Goal: Task Accomplishment & Management: Complete application form

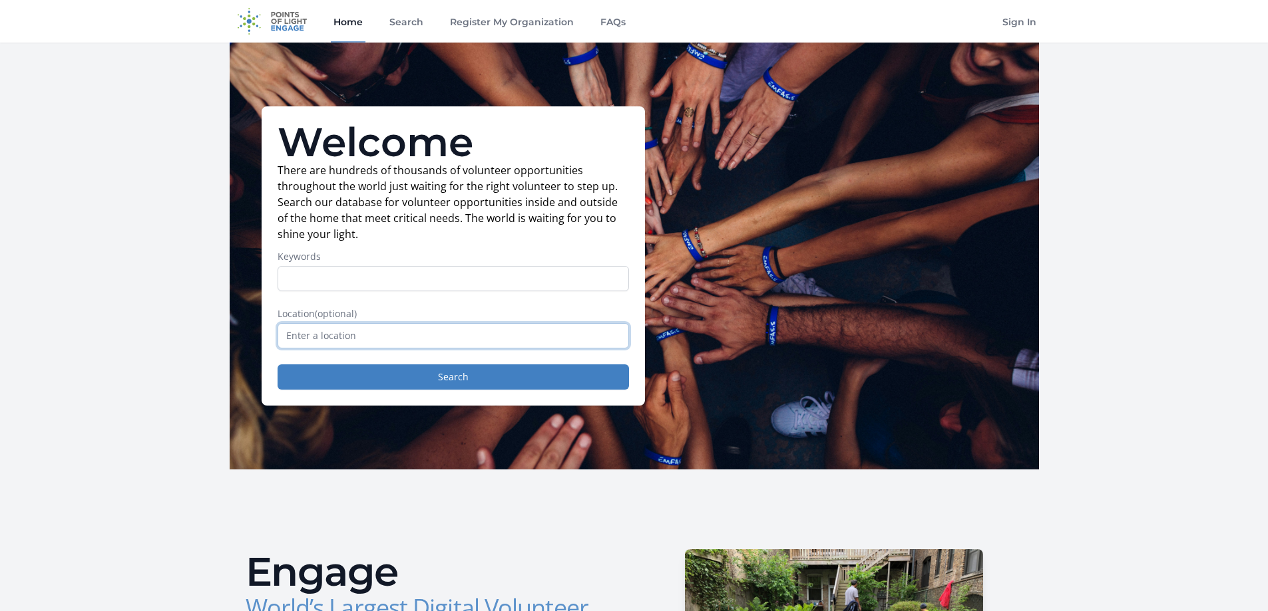
click at [364, 341] on input "text" at bounding box center [452, 335] width 351 height 25
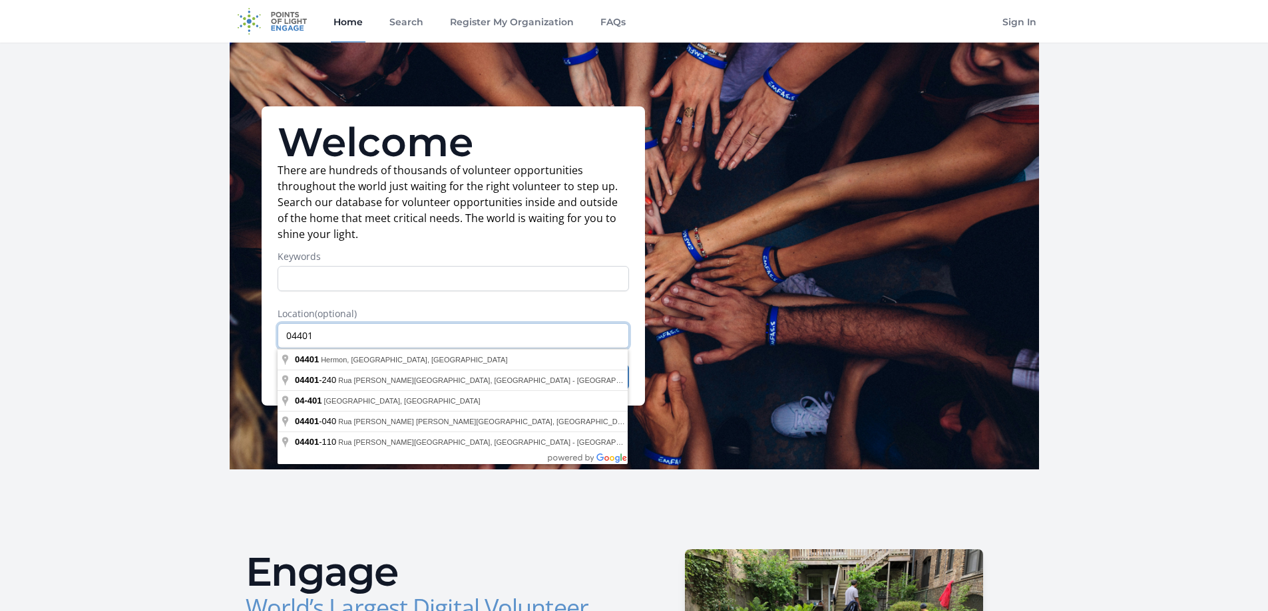
click at [365, 337] on input "04401" at bounding box center [452, 335] width 351 height 25
click at [609, 329] on input "04401" at bounding box center [452, 335] width 351 height 25
type input "04401"
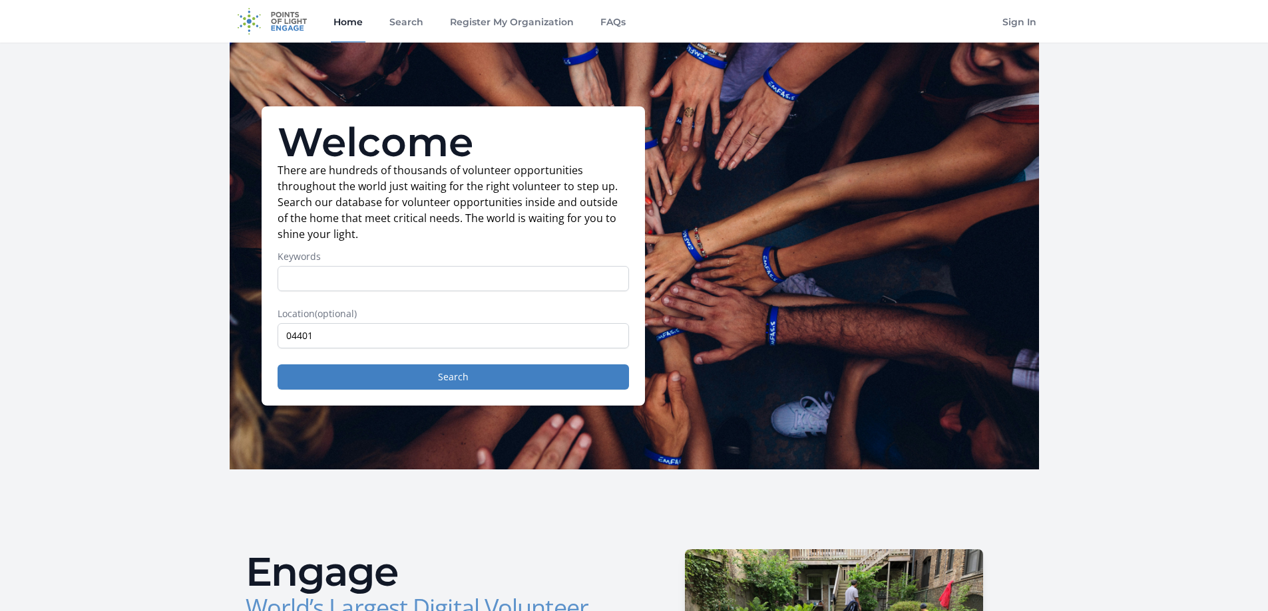
click at [389, 385] on button "Search" at bounding box center [452, 377] width 351 height 25
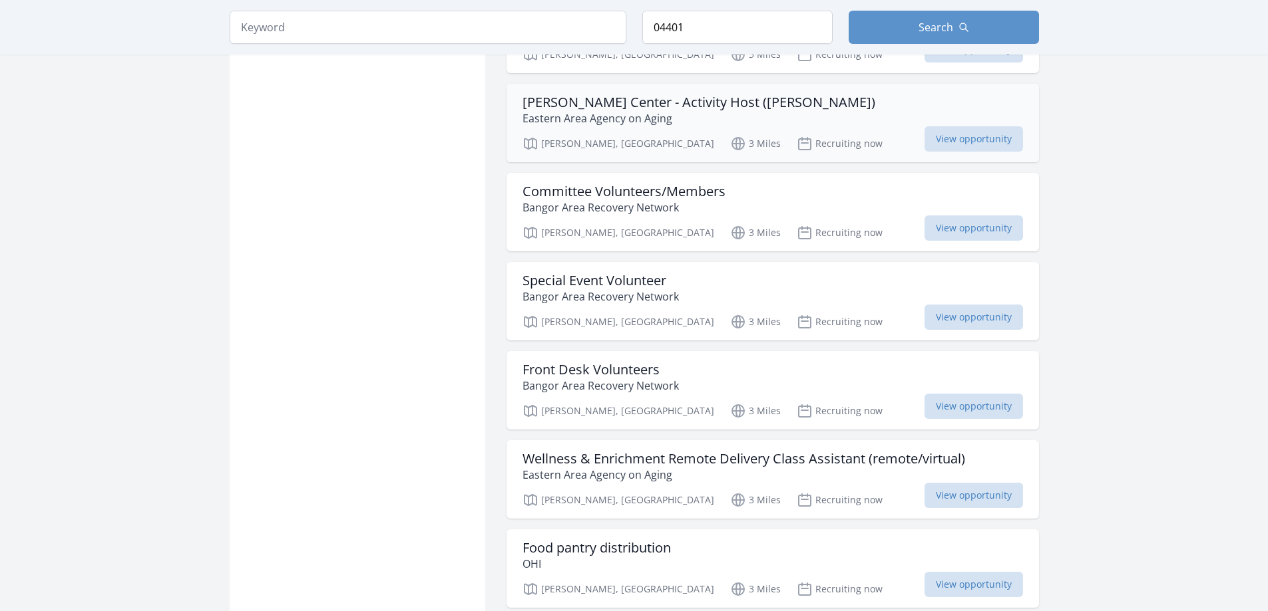
scroll to position [1331, 0]
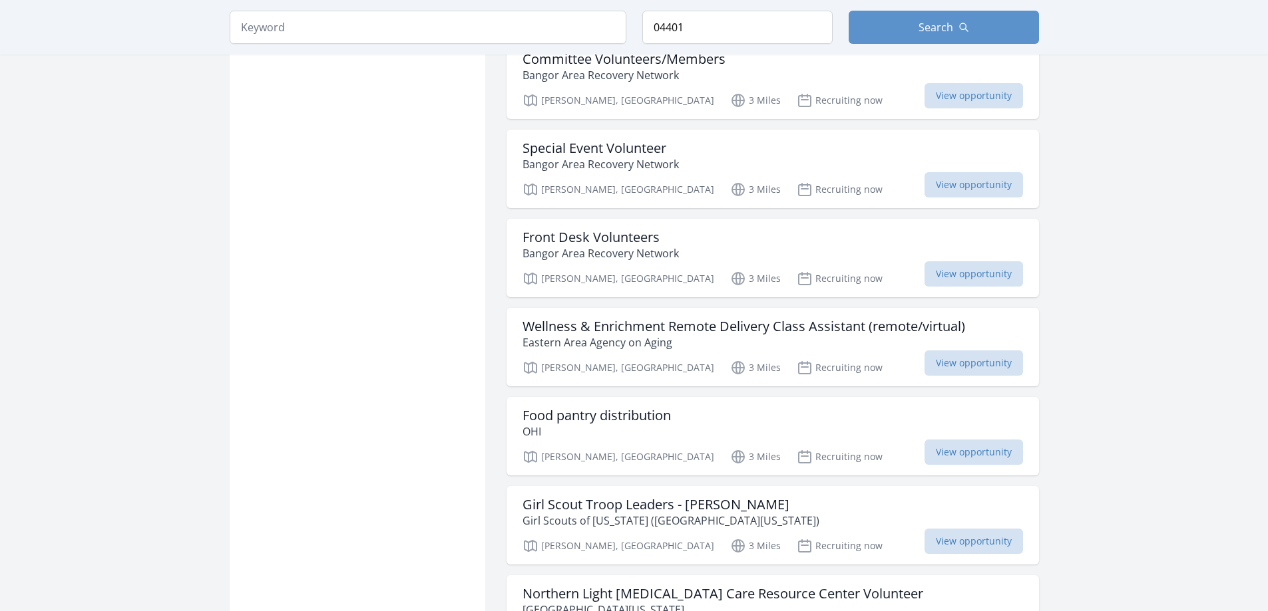
scroll to position [1464, 0]
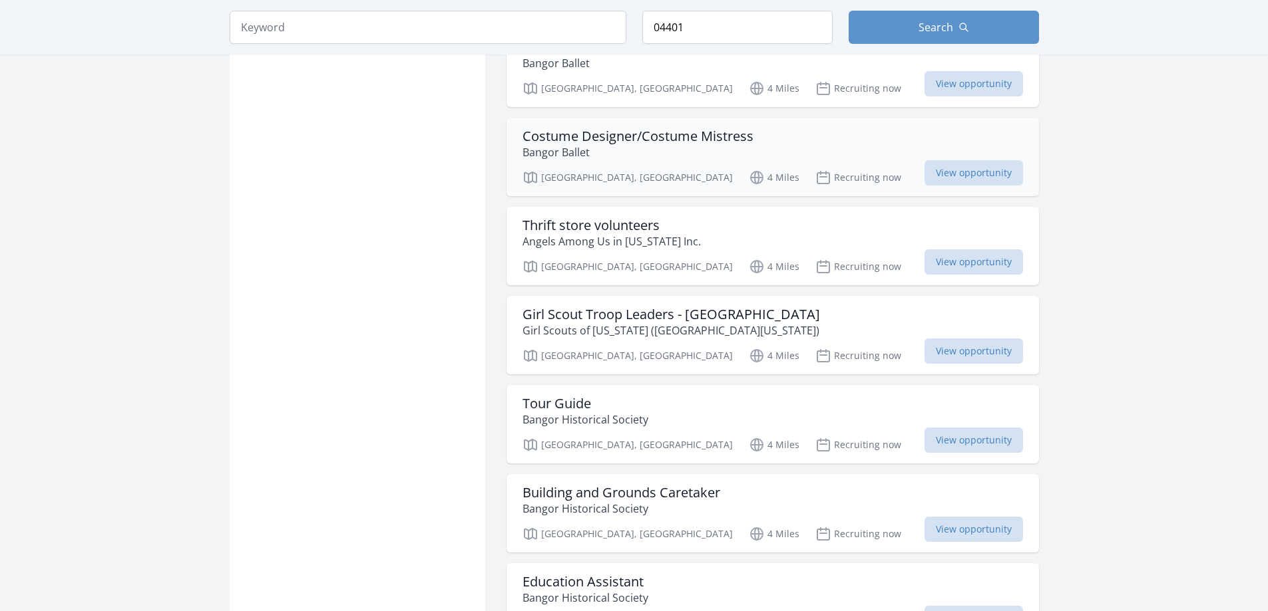
scroll to position [4125, 0]
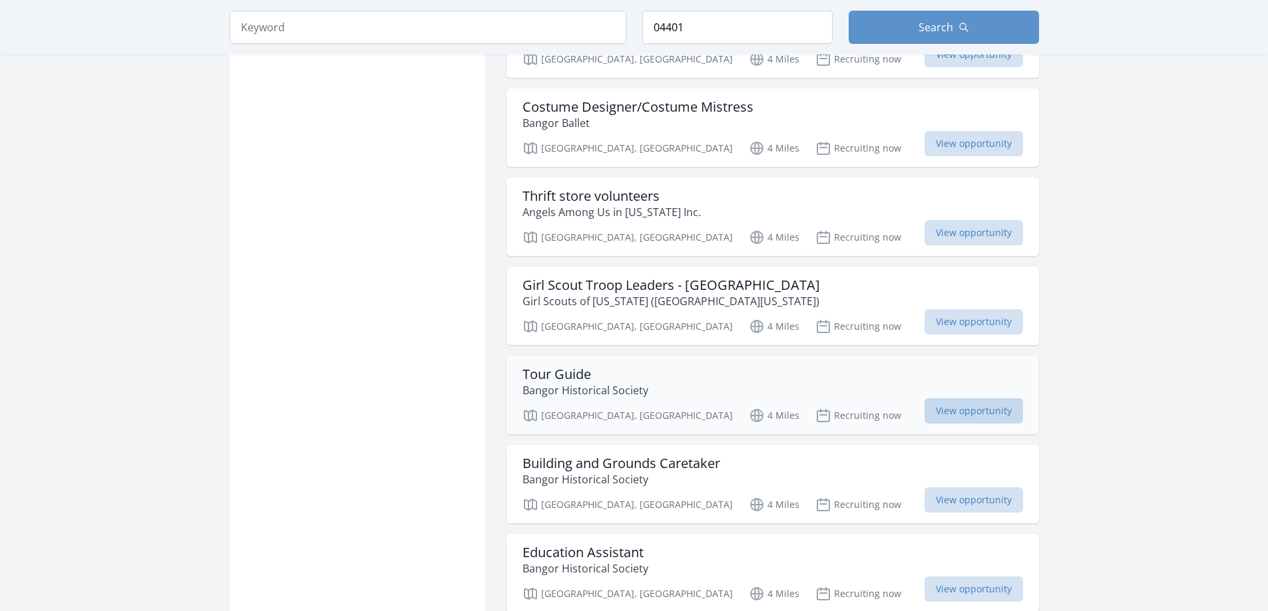
click at [948, 399] on span "View opportunity" at bounding box center [973, 411] width 98 height 25
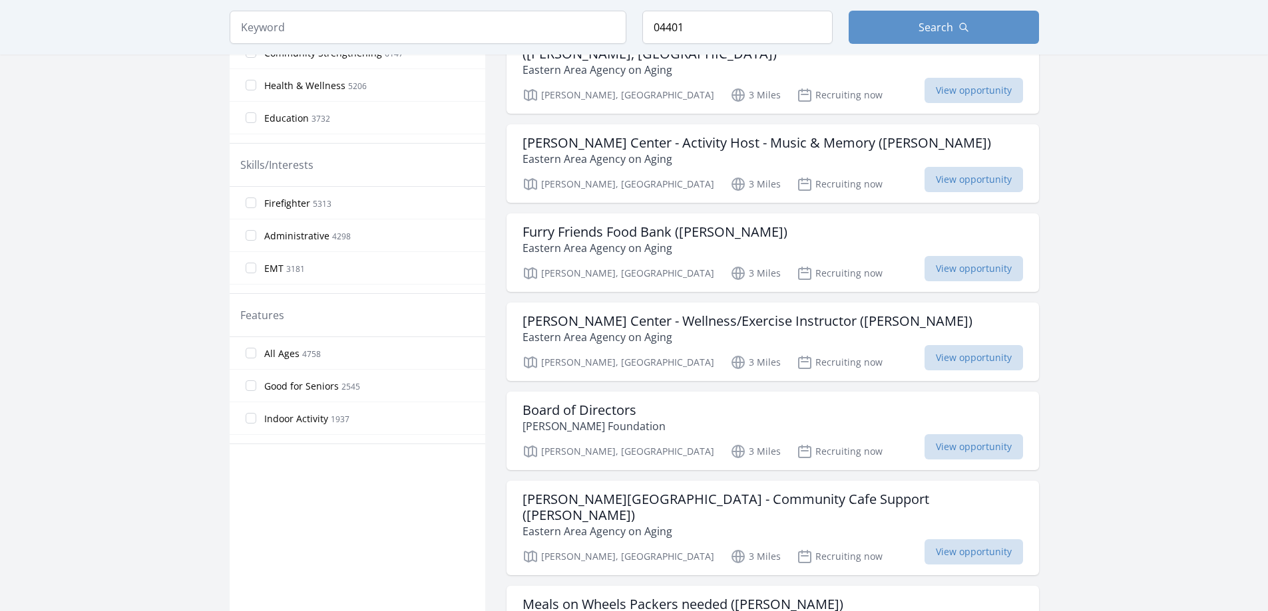
scroll to position [466, 0]
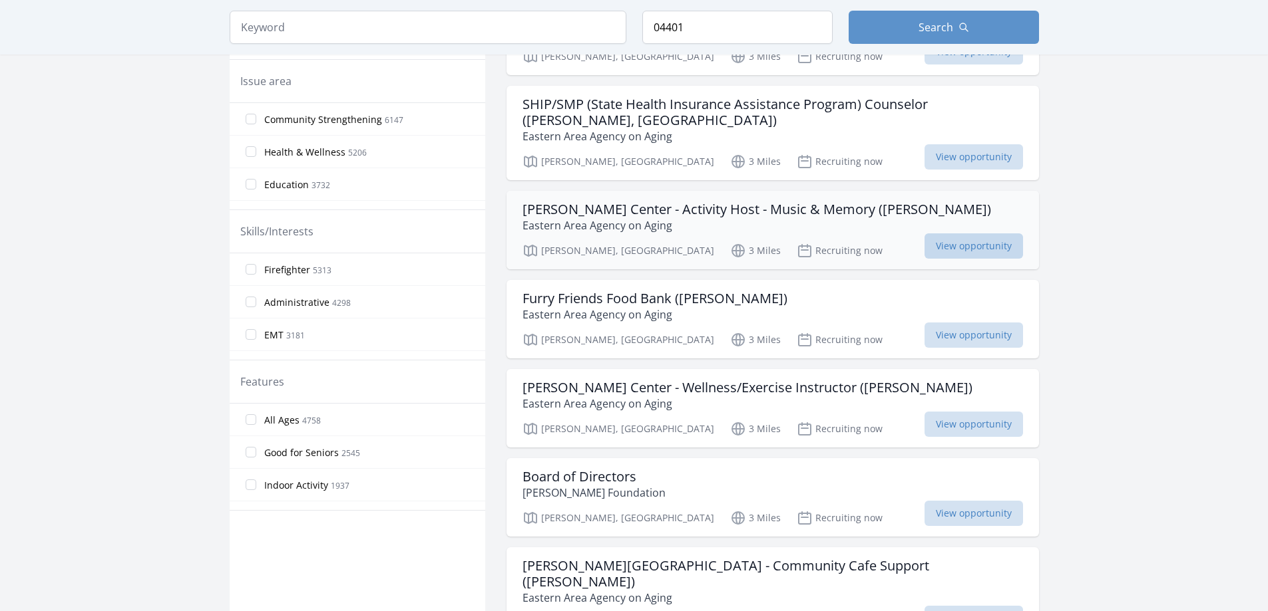
click at [959, 234] on span "View opportunity" at bounding box center [973, 246] width 98 height 25
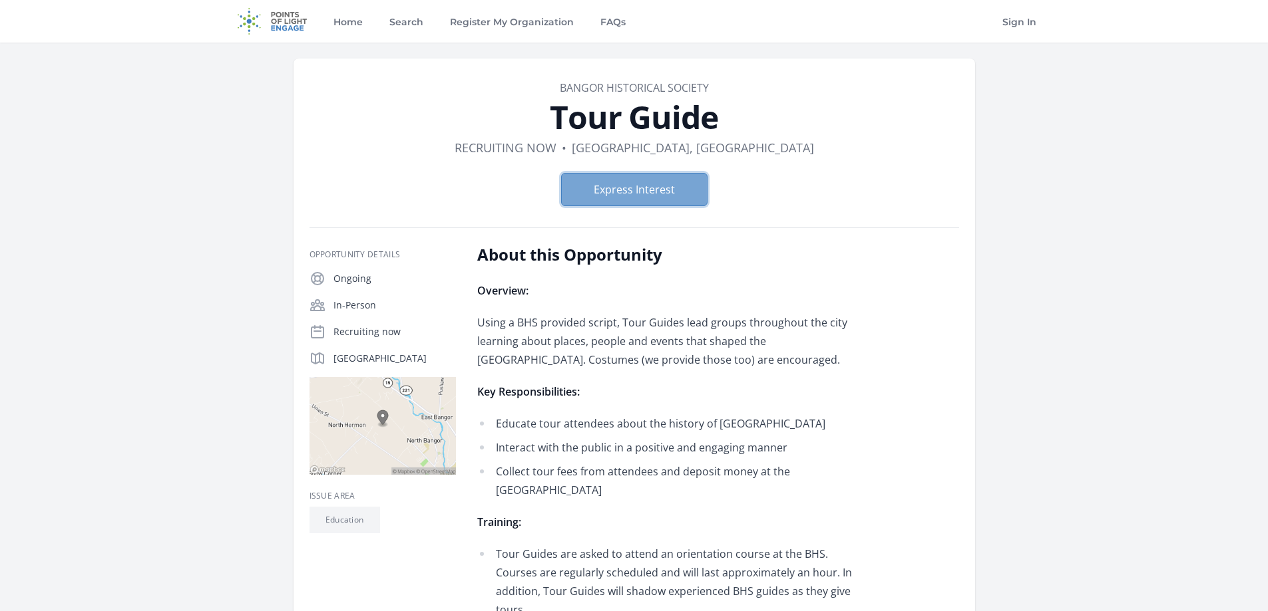
click at [671, 191] on button "Express Interest" at bounding box center [634, 189] width 146 height 33
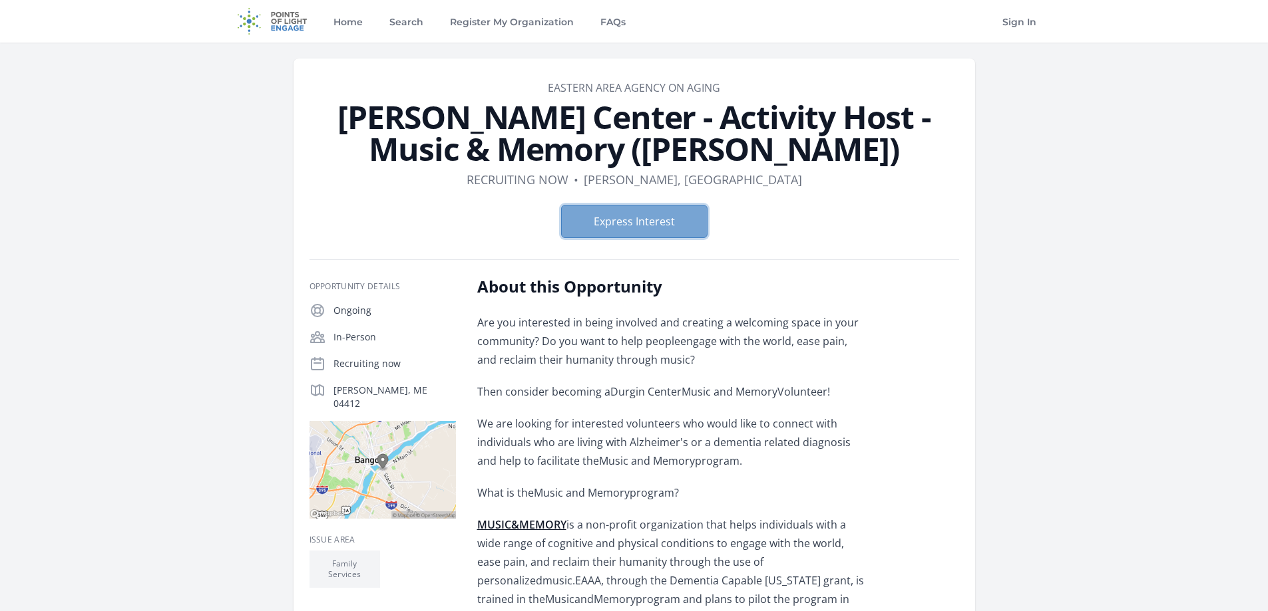
click at [665, 227] on button "Express Interest" at bounding box center [634, 221] width 146 height 33
drag, startPoint x: 634, startPoint y: 218, endPoint x: 591, endPoint y: 214, distance: 43.4
click at [591, 214] on button "Express Interest" at bounding box center [634, 221] width 146 height 33
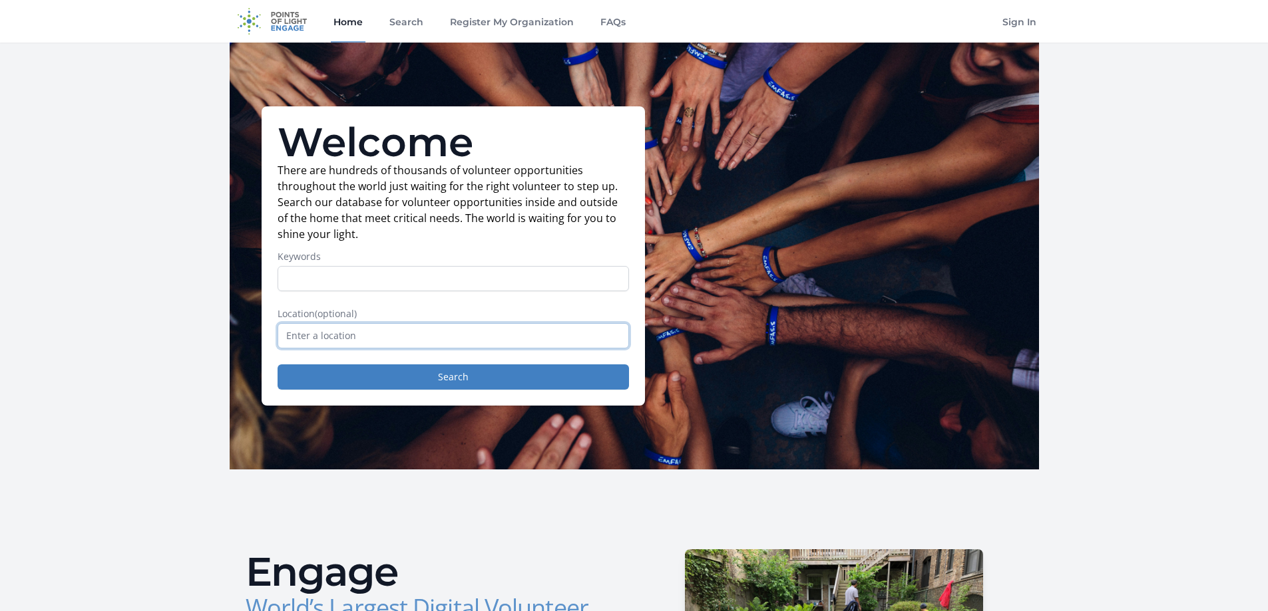
click at [341, 335] on input "text" at bounding box center [452, 335] width 351 height 25
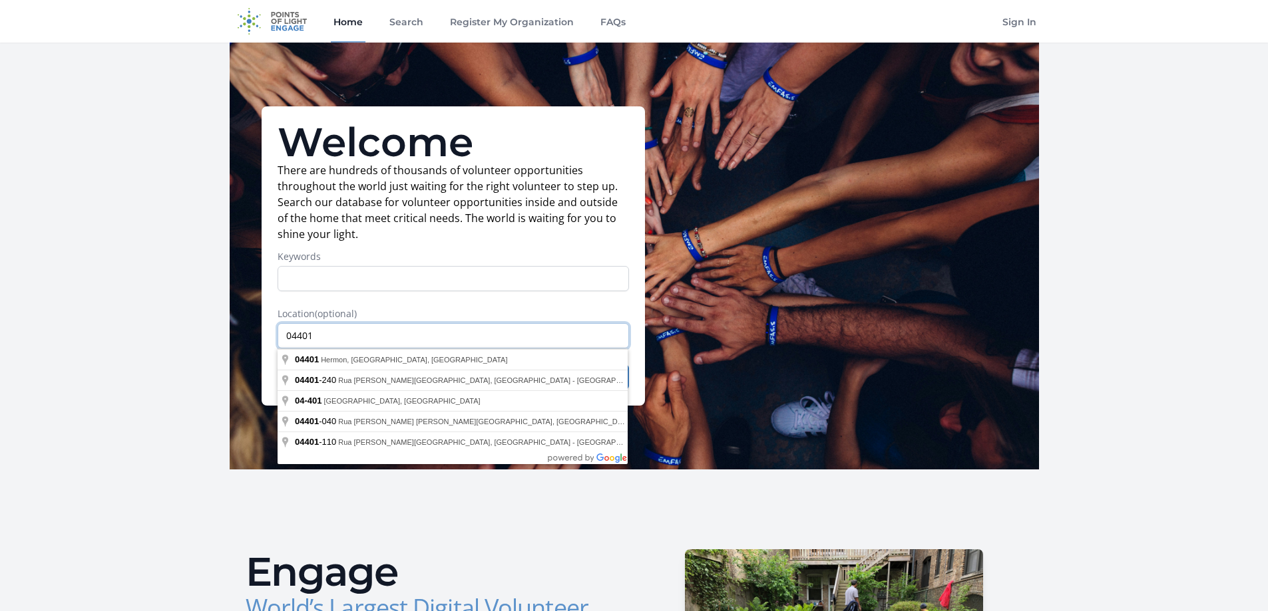
type input "04401"
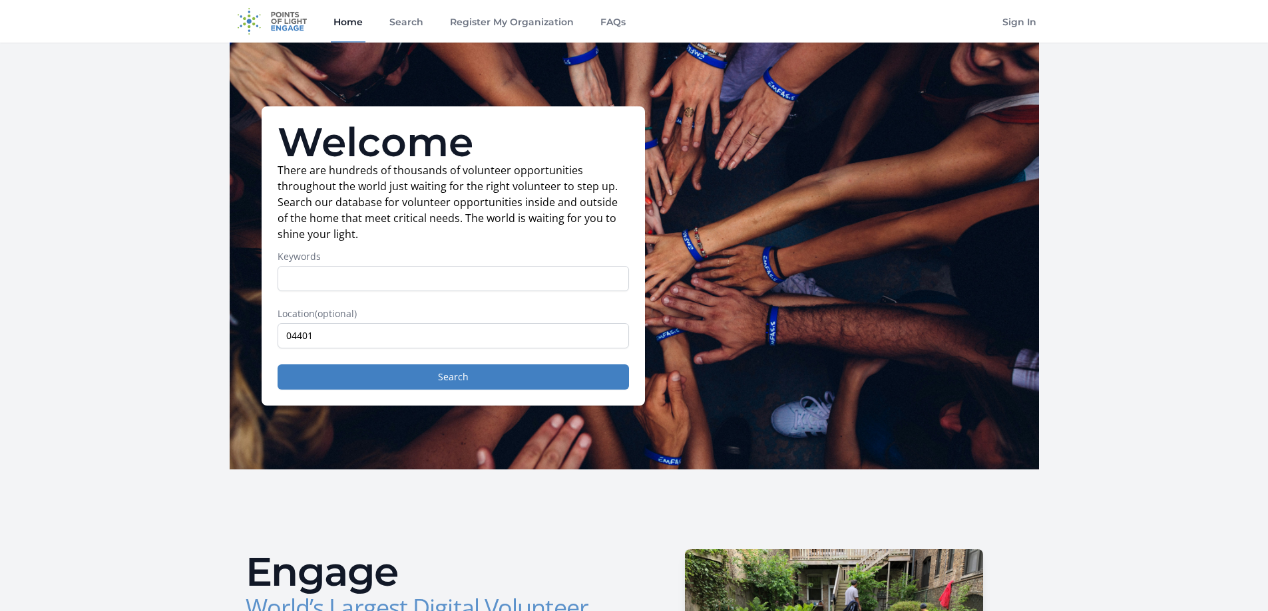
click at [413, 379] on button "Search" at bounding box center [452, 377] width 351 height 25
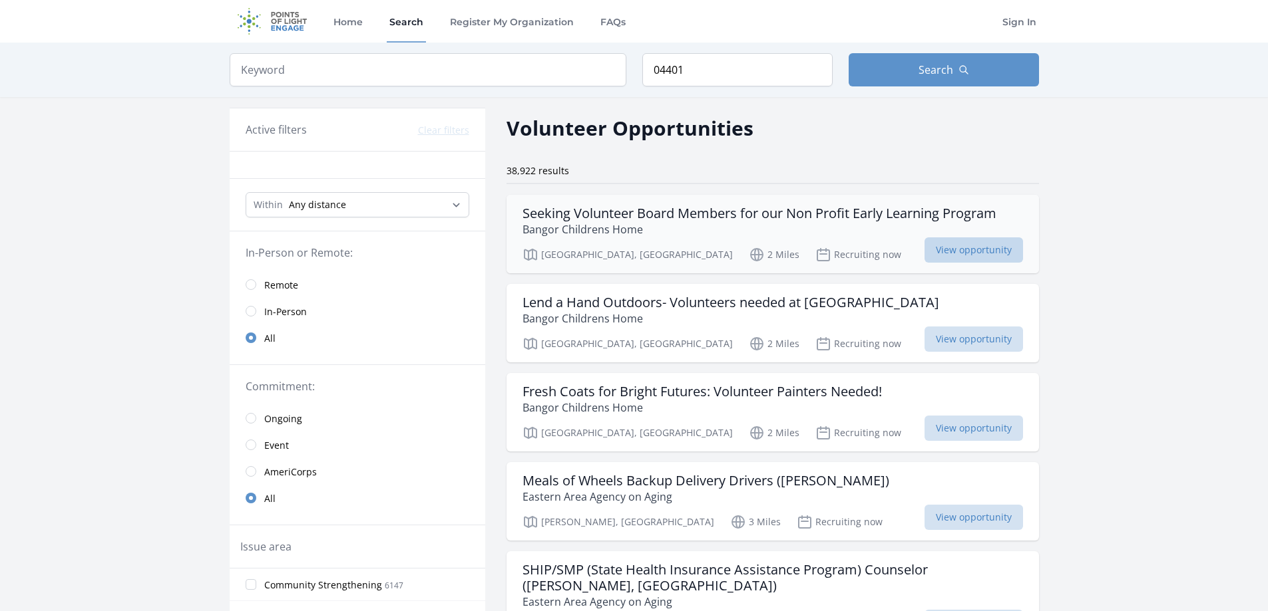
click at [961, 252] on span "View opportunity" at bounding box center [973, 250] width 98 height 25
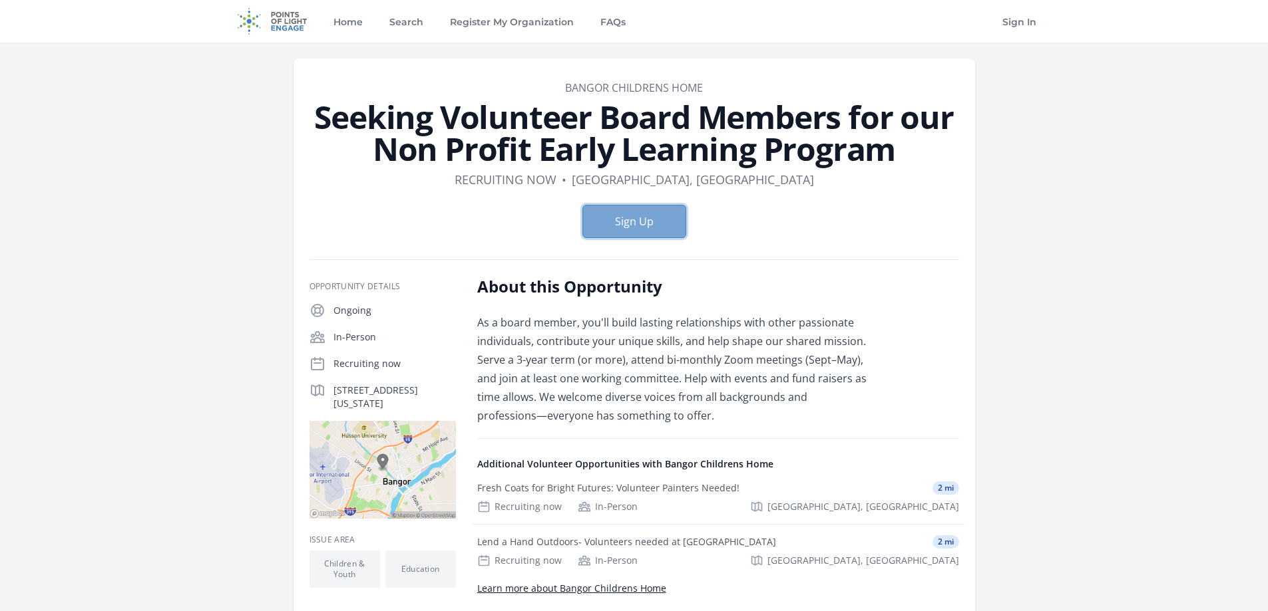
click at [609, 220] on button "Sign Up" at bounding box center [634, 221] width 104 height 33
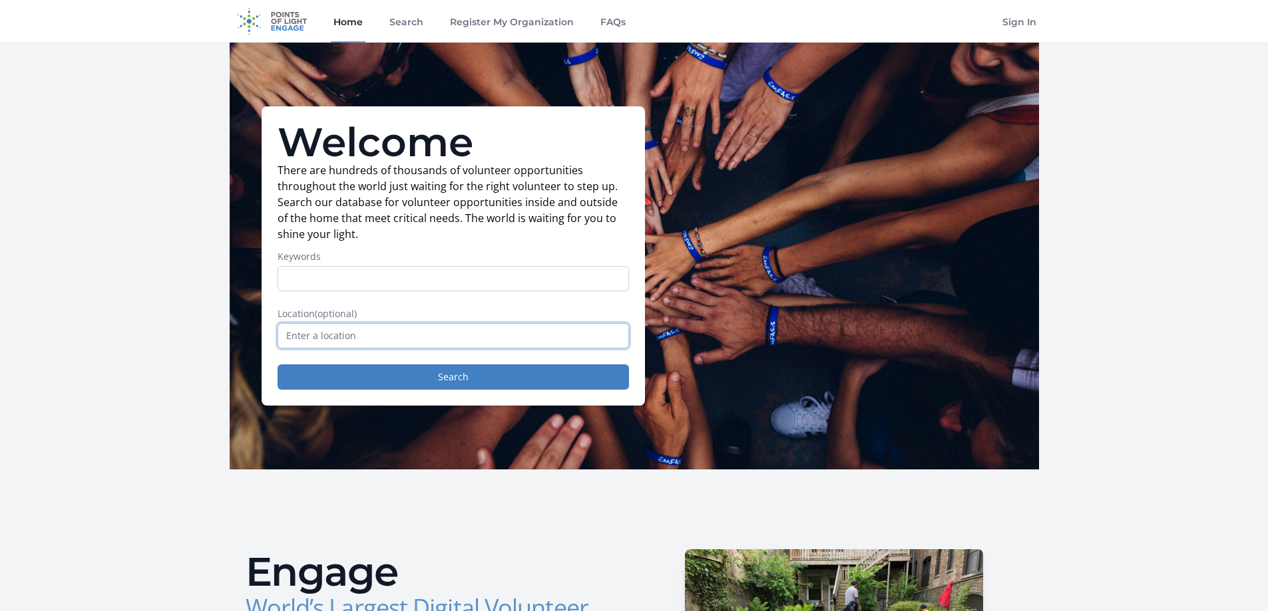
click at [381, 343] on input "text" at bounding box center [452, 335] width 351 height 25
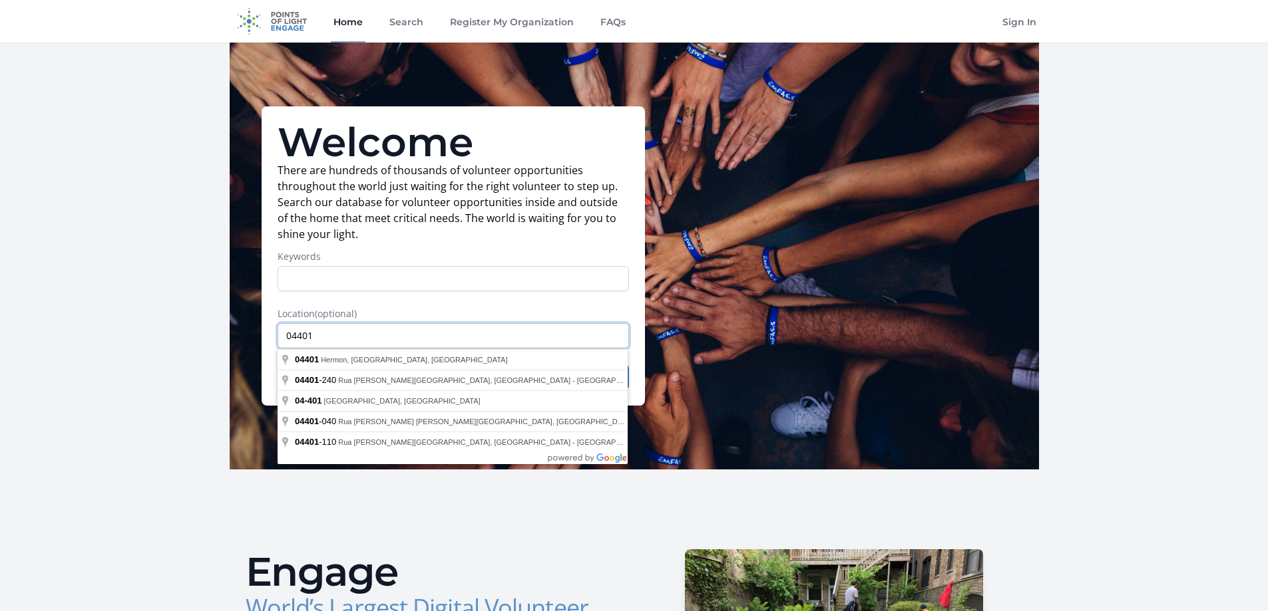
type input "04401"
click at [412, 307] on form "Keywords Location (optional) 04401 Search" at bounding box center [452, 320] width 351 height 140
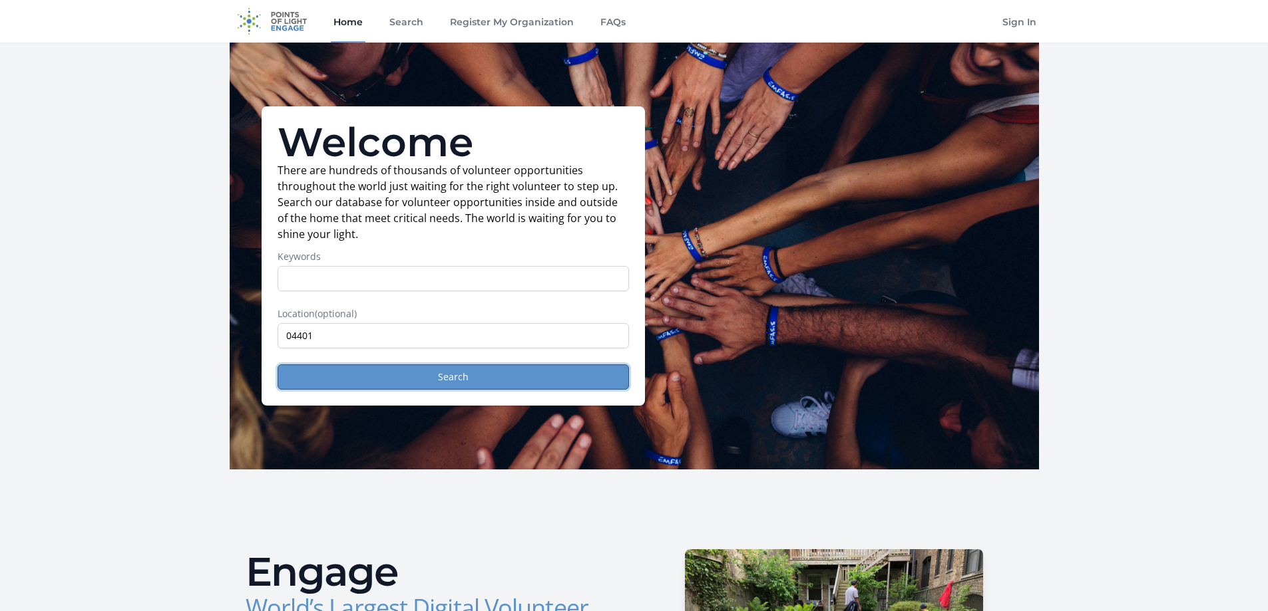
click at [454, 381] on button "Search" at bounding box center [452, 377] width 351 height 25
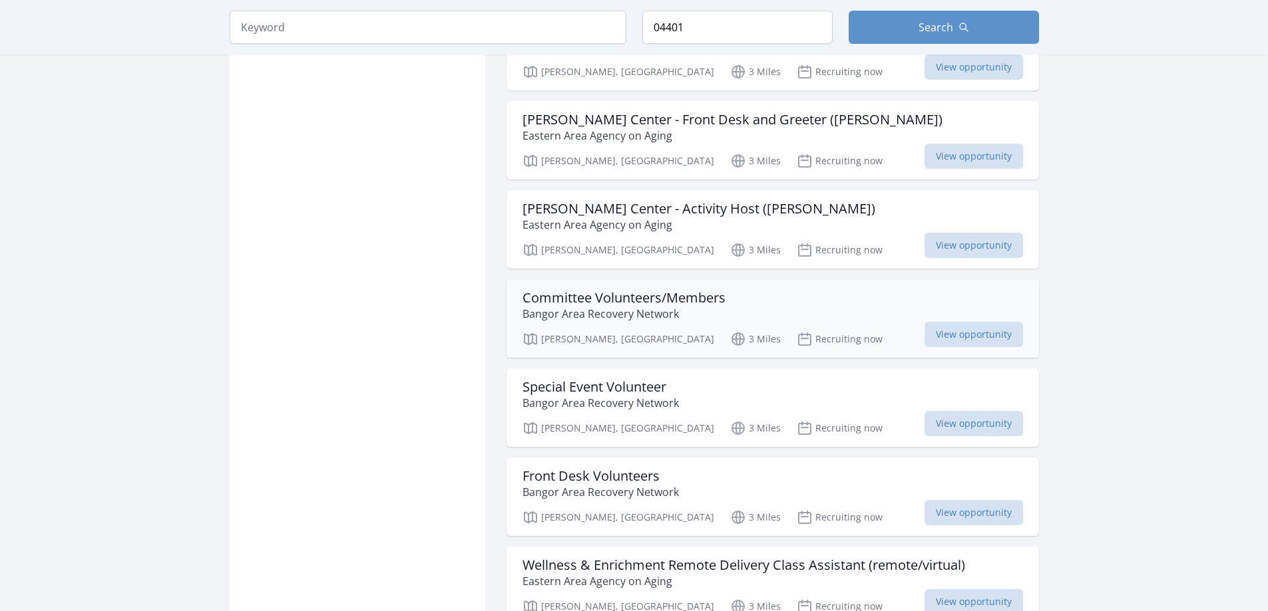
scroll to position [1198, 0]
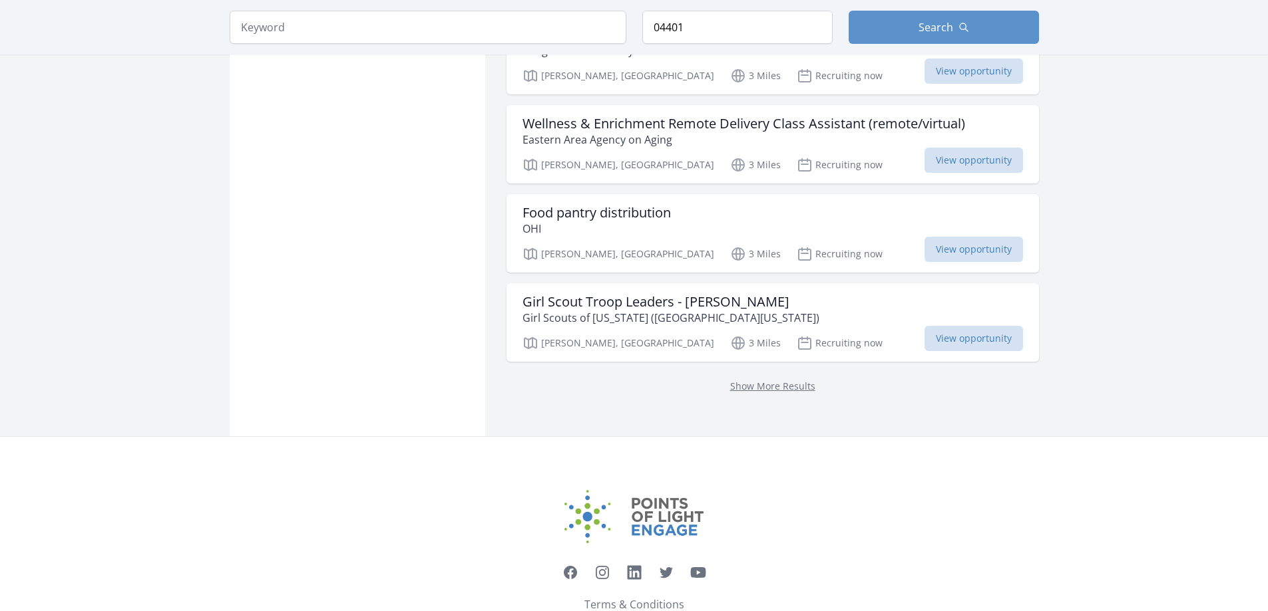
scroll to position [1660, 0]
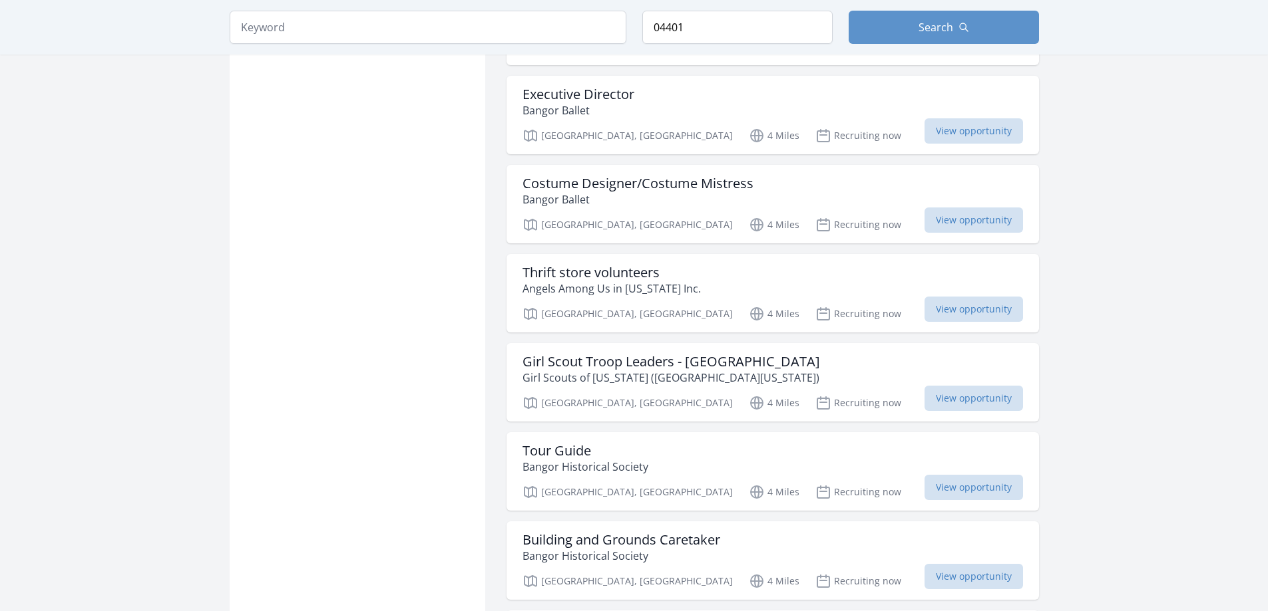
scroll to position [4062, 0]
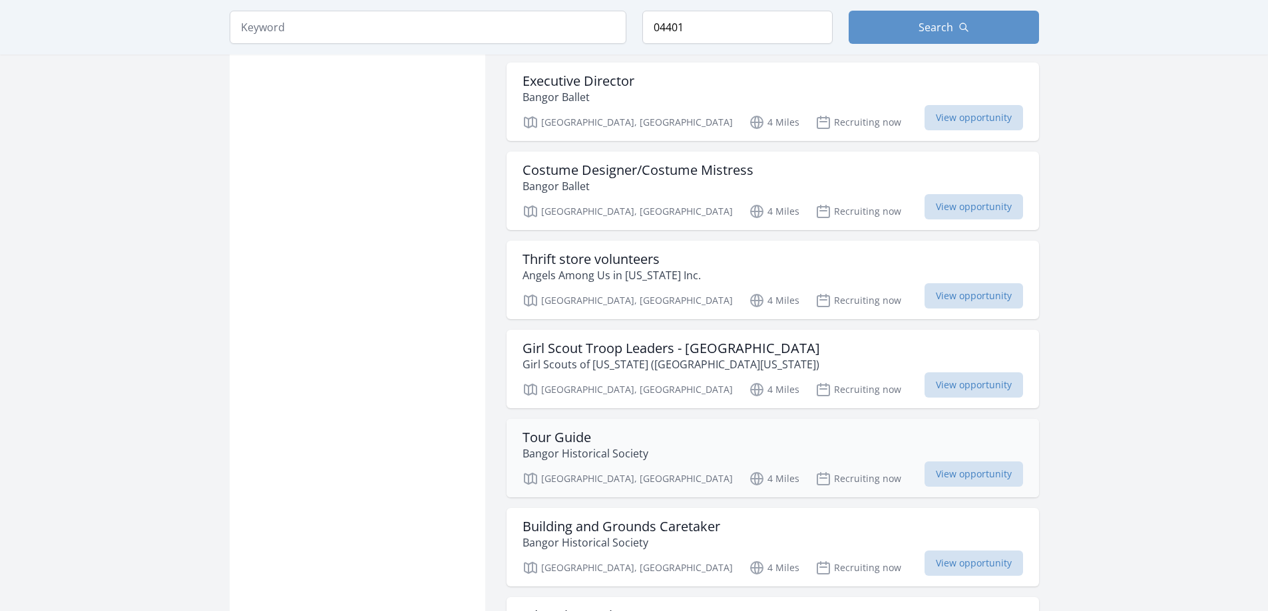
click at [872, 430] on div "Tour Guide Bangor Historical Society" at bounding box center [772, 446] width 500 height 32
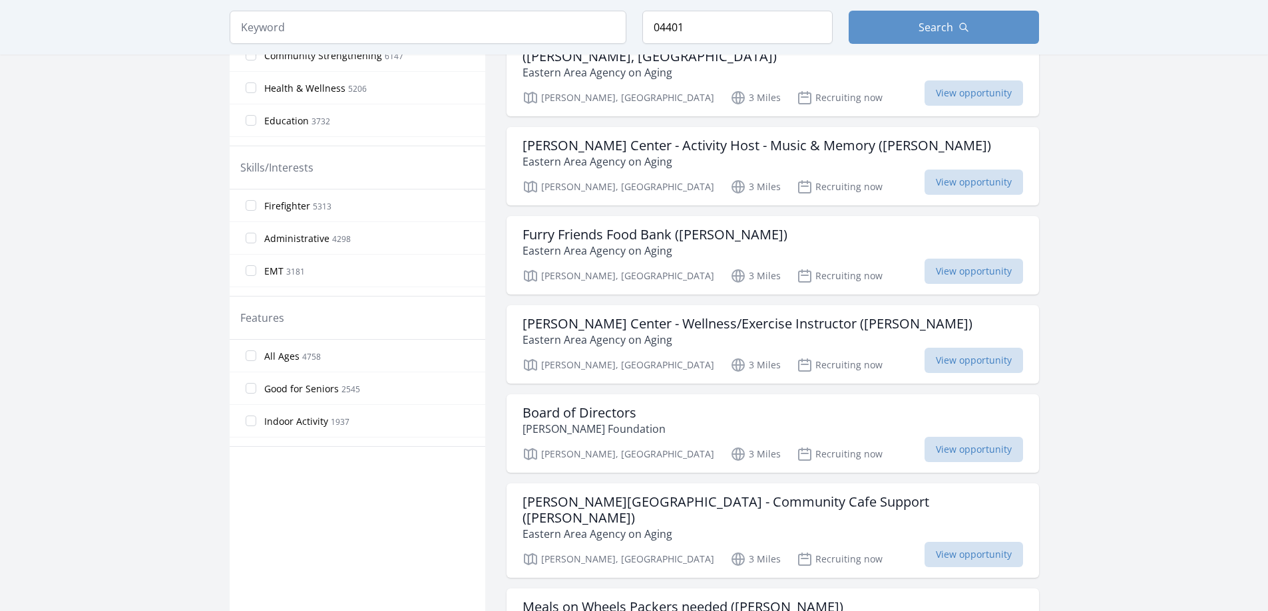
scroll to position [0, 0]
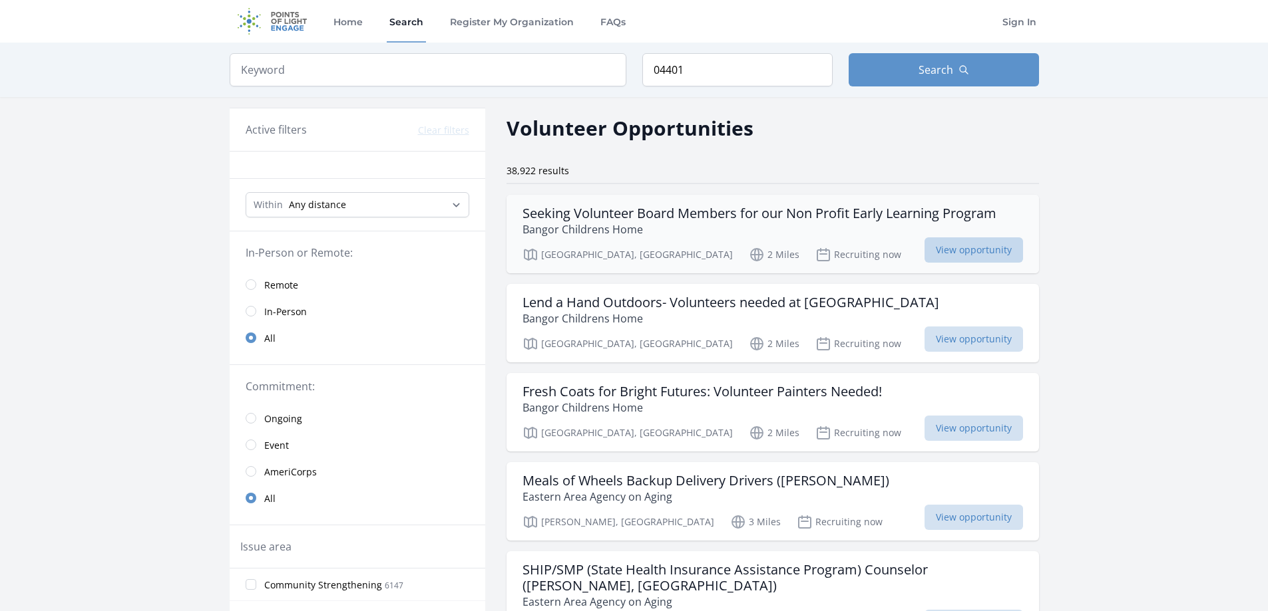
click at [987, 242] on span "View opportunity" at bounding box center [973, 250] width 98 height 25
click at [957, 343] on span "View opportunity" at bounding box center [973, 339] width 98 height 25
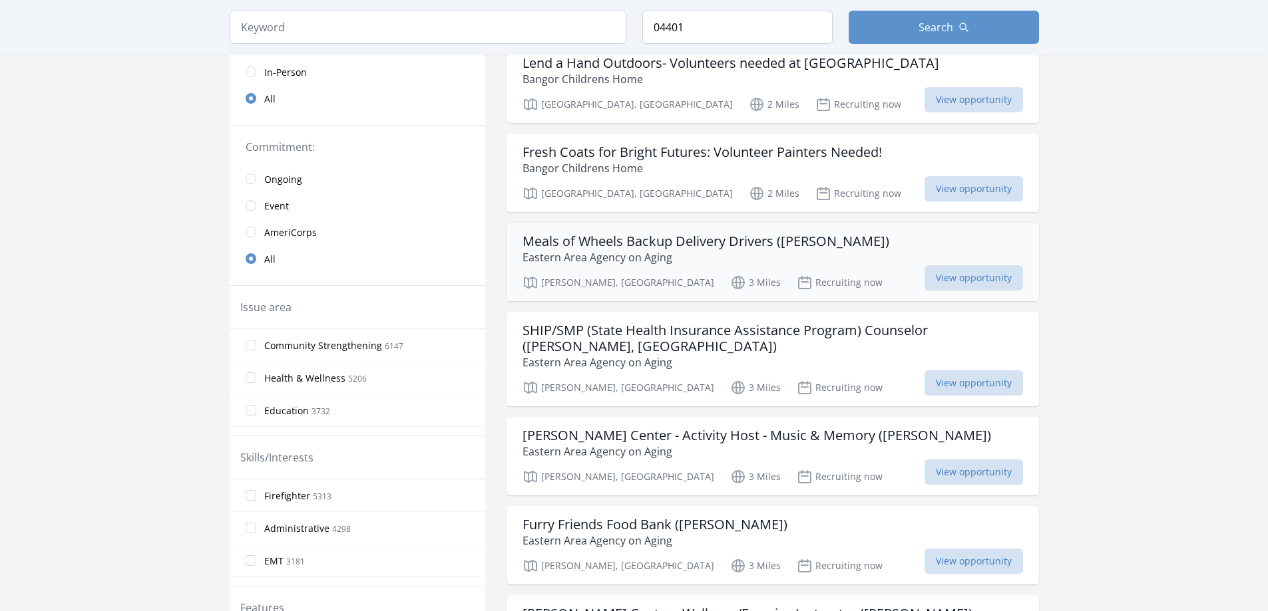
scroll to position [266, 0]
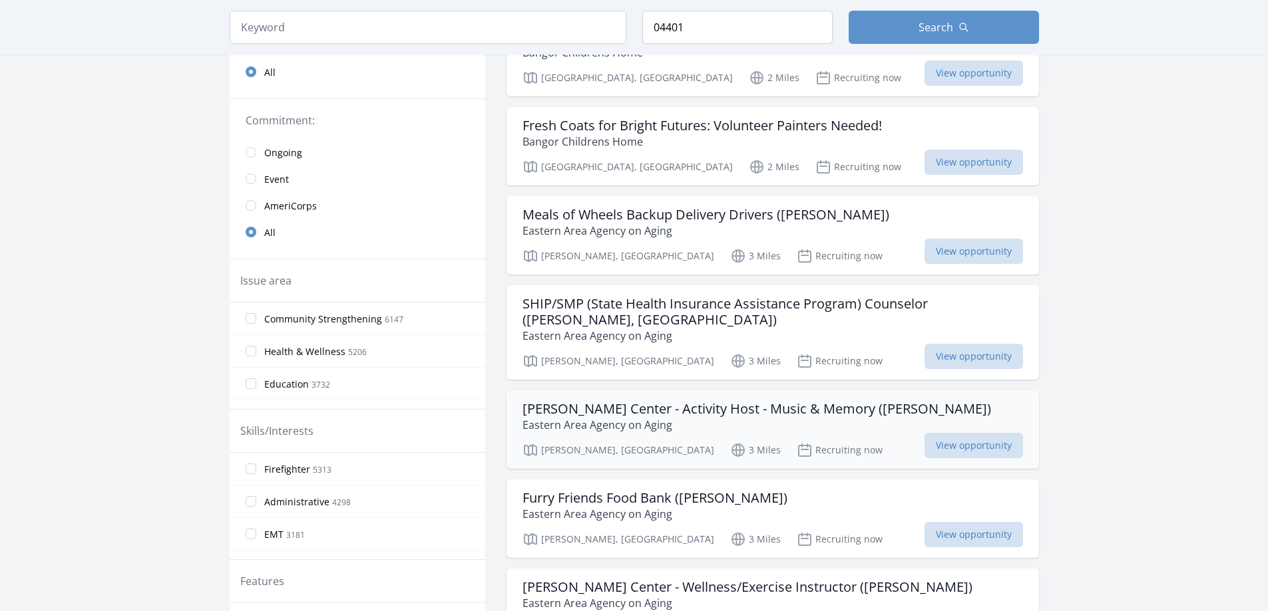
click at [655, 417] on p "Eastern Area Agency on Aging" at bounding box center [756, 425] width 468 height 16
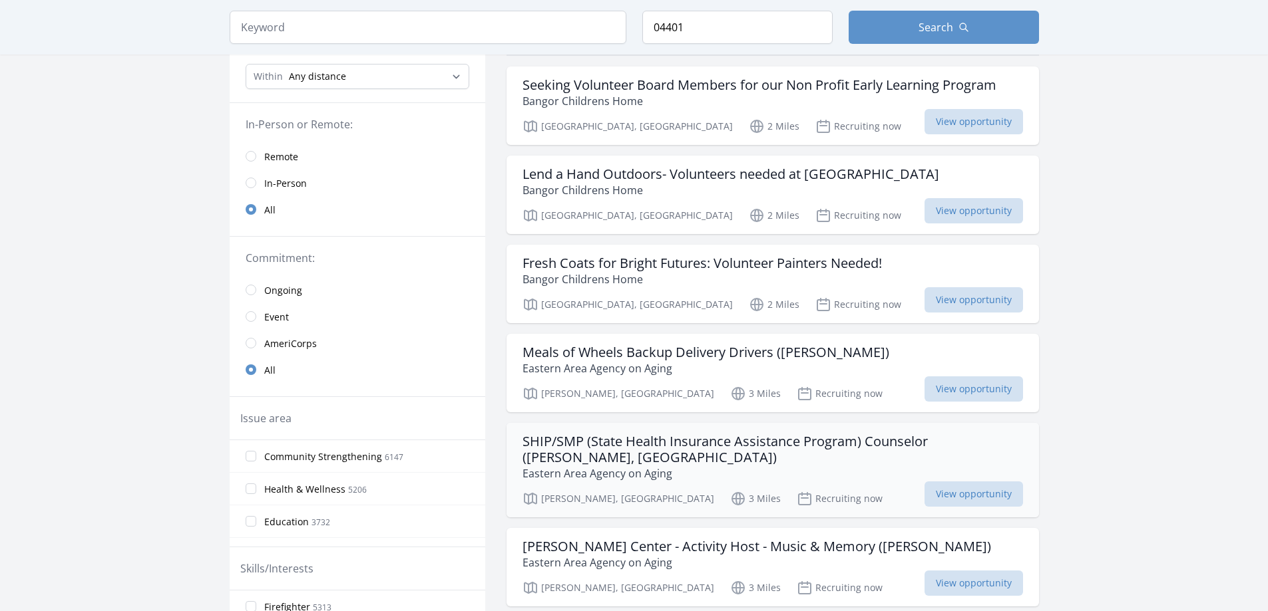
scroll to position [67, 0]
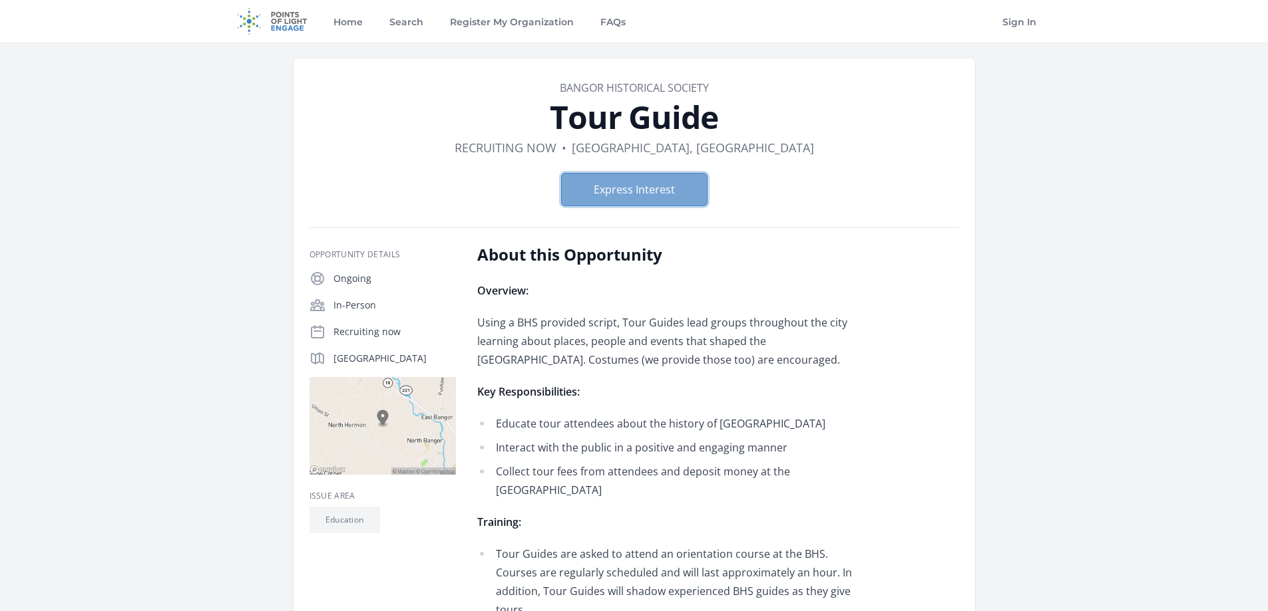
click at [668, 192] on button "Express Interest" at bounding box center [634, 189] width 146 height 33
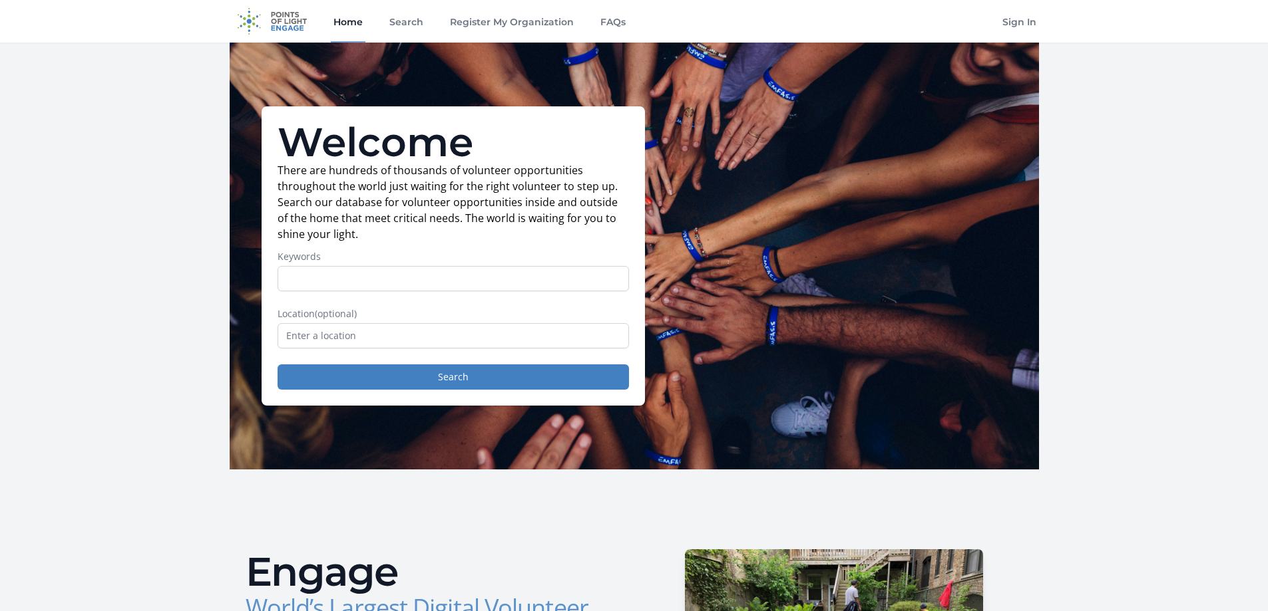
click at [502, 322] on div "Location (optional)" at bounding box center [452, 327] width 351 height 41
click at [478, 335] on input "text" at bounding box center [452, 335] width 351 height 25
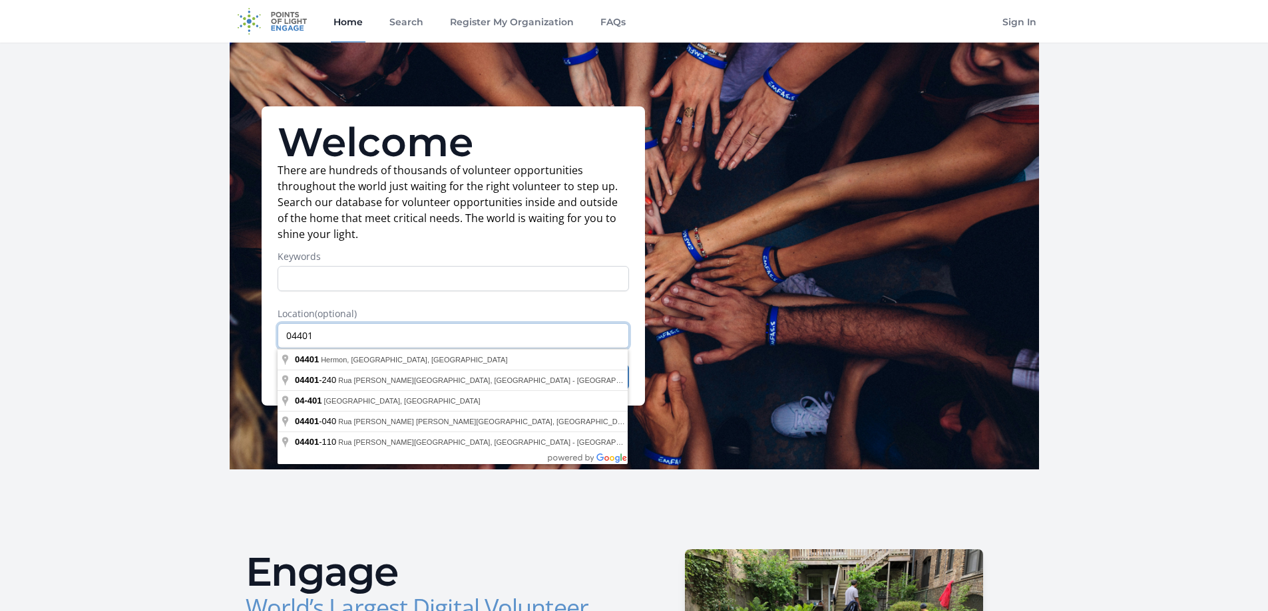
type input "04401"
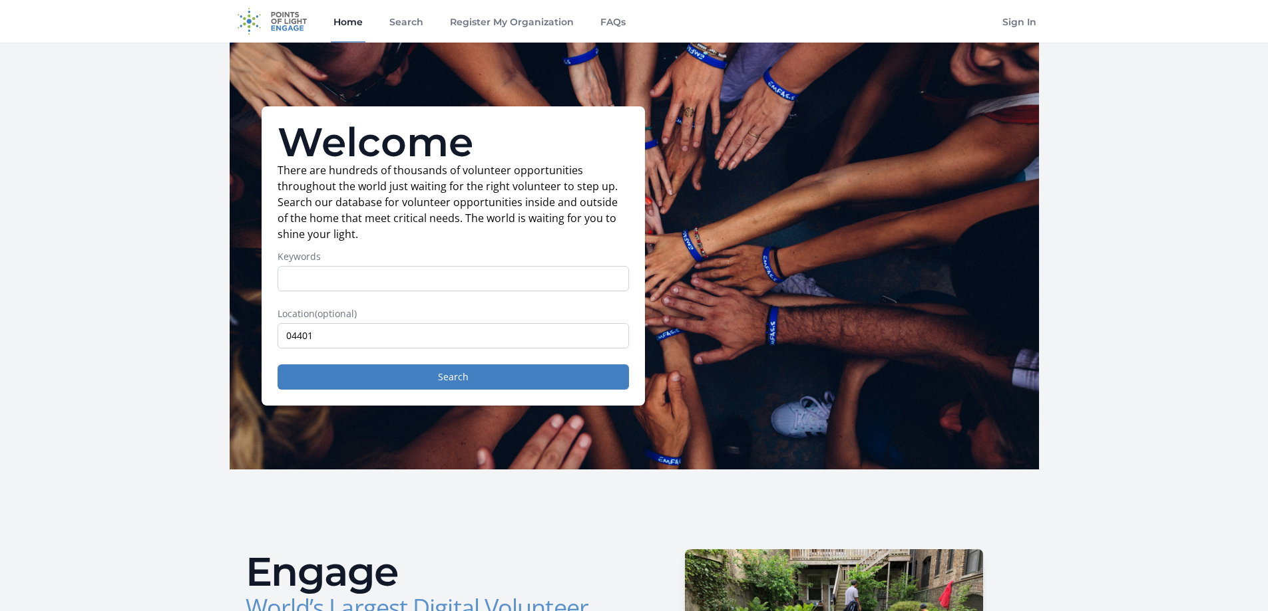
click at [548, 305] on form "Keywords Location (optional) 04401 Search" at bounding box center [452, 320] width 351 height 140
click at [482, 380] on button "Search" at bounding box center [452, 377] width 351 height 25
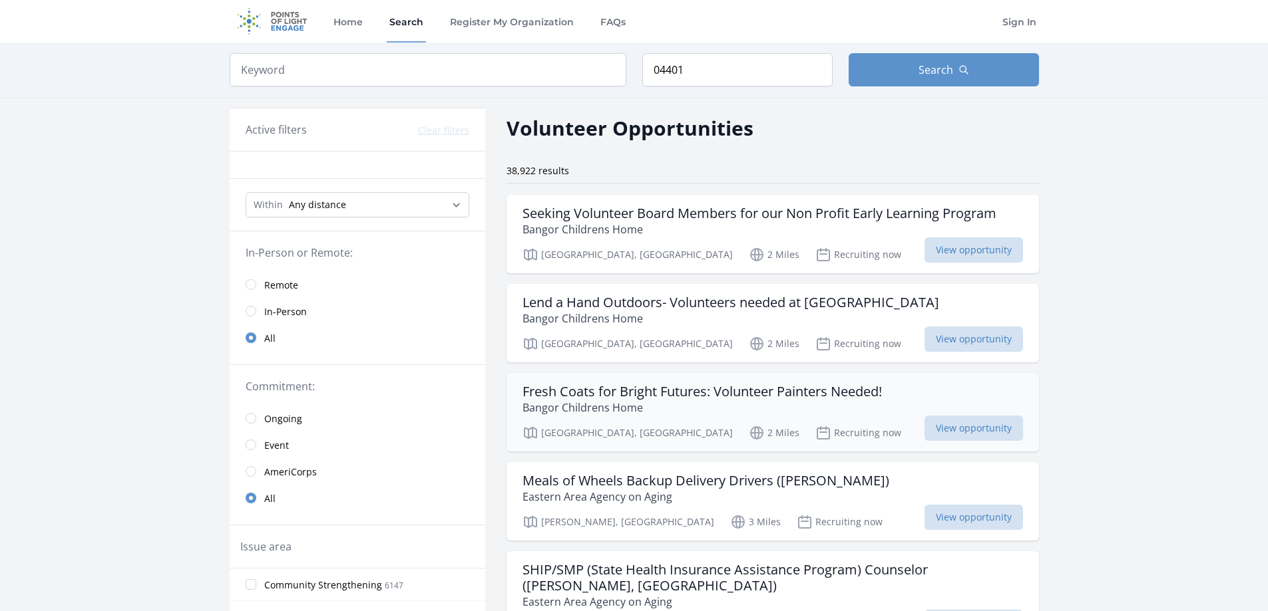
scroll to position [67, 0]
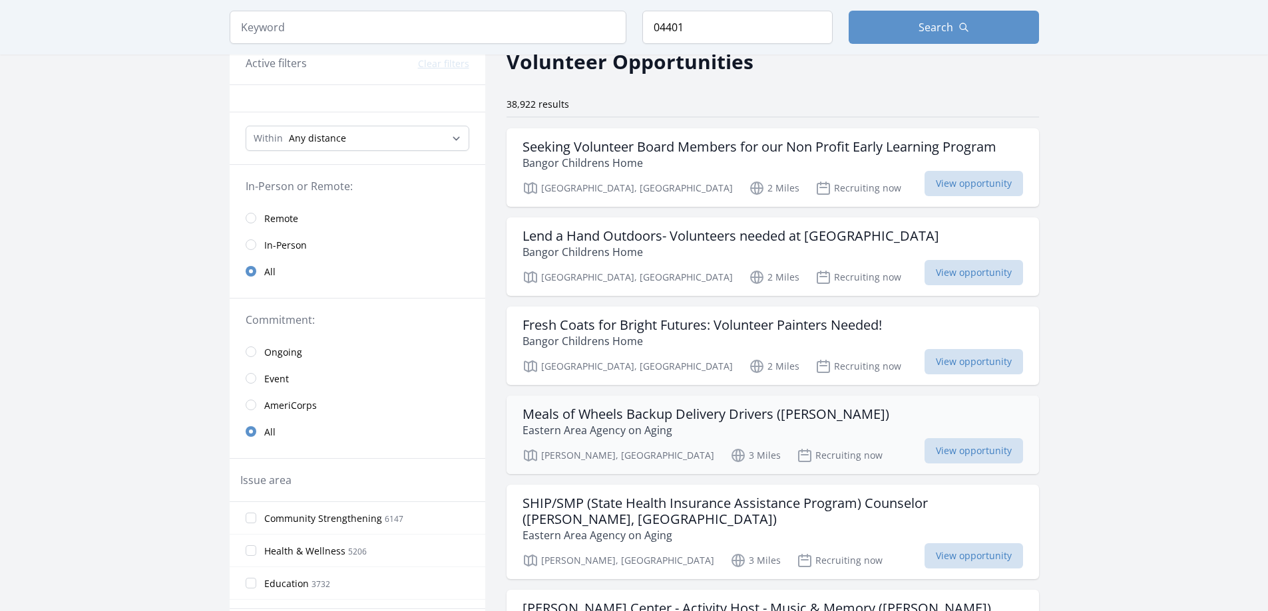
click at [780, 416] on h3 "Meals of Wheels Backup Delivery Drivers (Brewer)" at bounding box center [705, 415] width 367 height 16
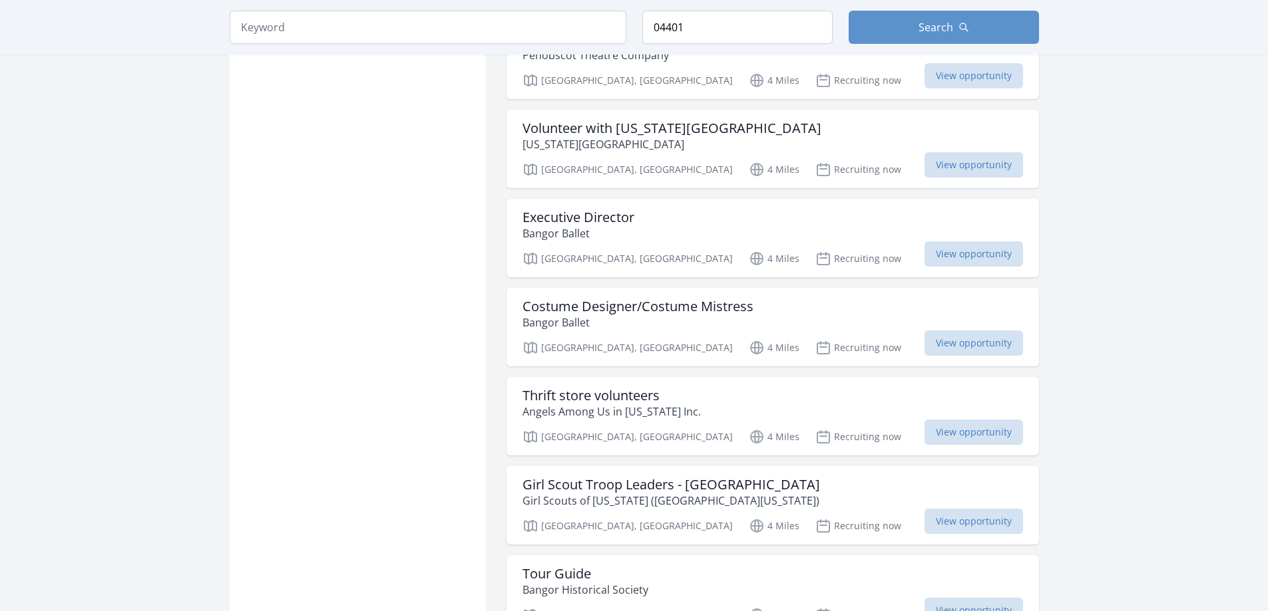
scroll to position [3992, 0]
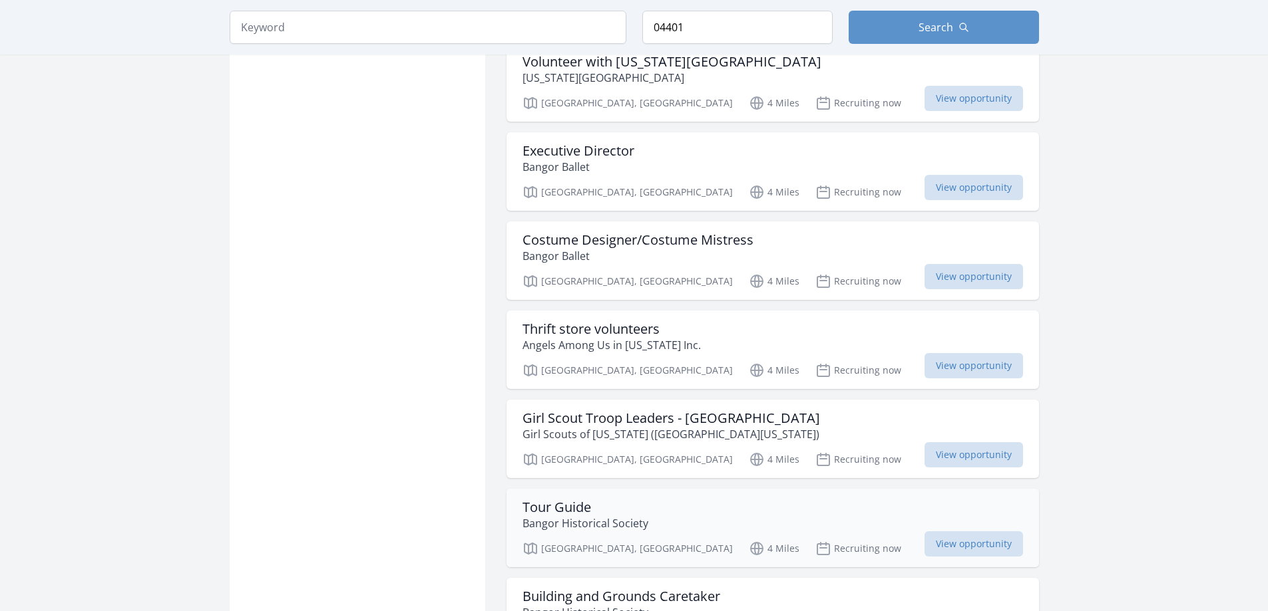
click at [655, 500] on div "Tour Guide Bangor Historical Society" at bounding box center [772, 516] width 500 height 32
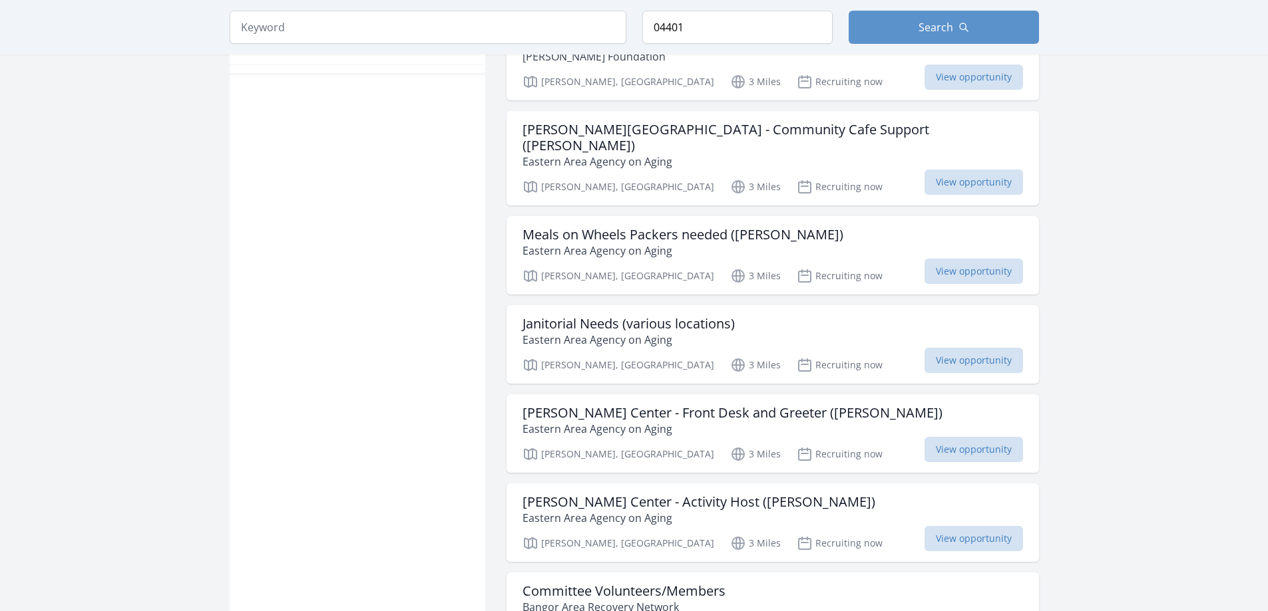
scroll to position [532, 0]
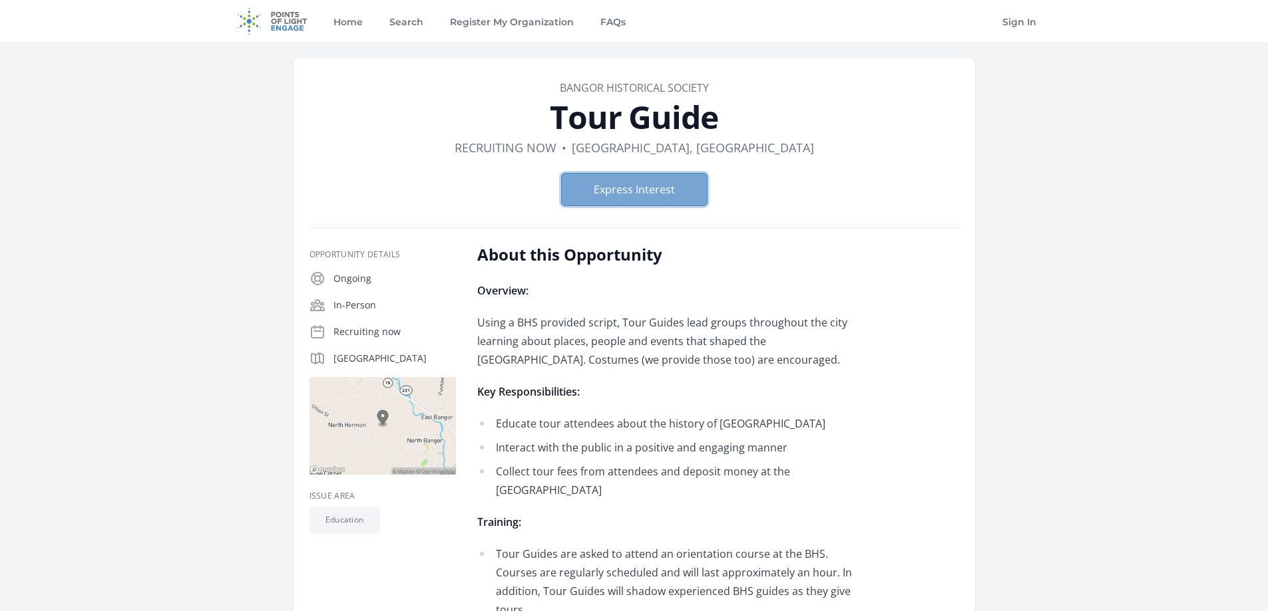
click at [658, 192] on button "Express Interest" at bounding box center [634, 189] width 146 height 33
